Goal: Browse casually: Explore the website without a specific task or goal

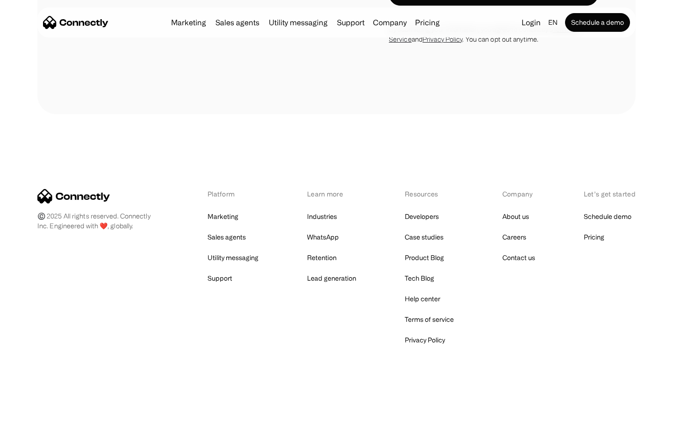
scroll to position [2465, 0]
